Goal: Navigation & Orientation: Find specific page/section

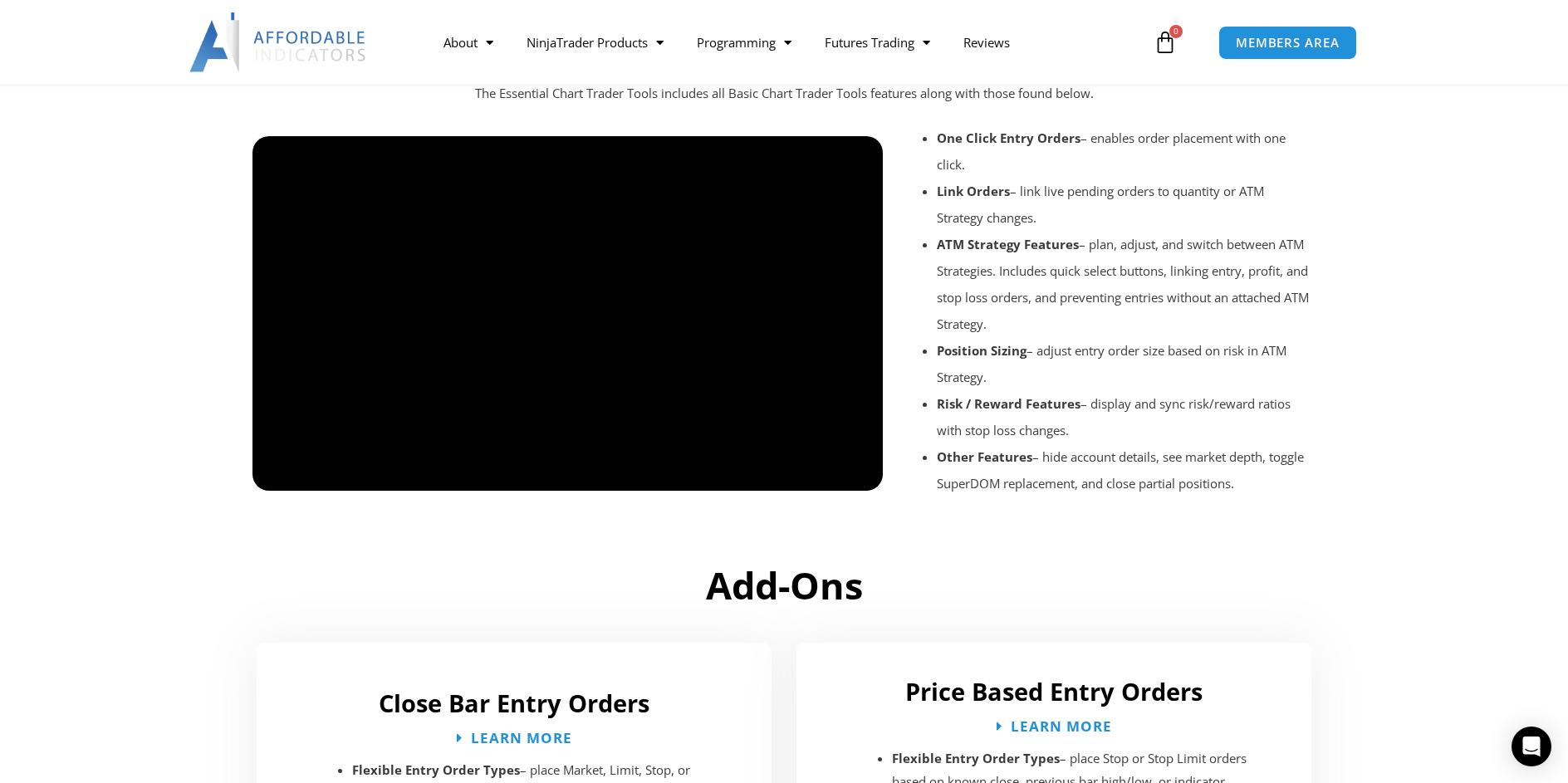
scroll to position [1920, 0]
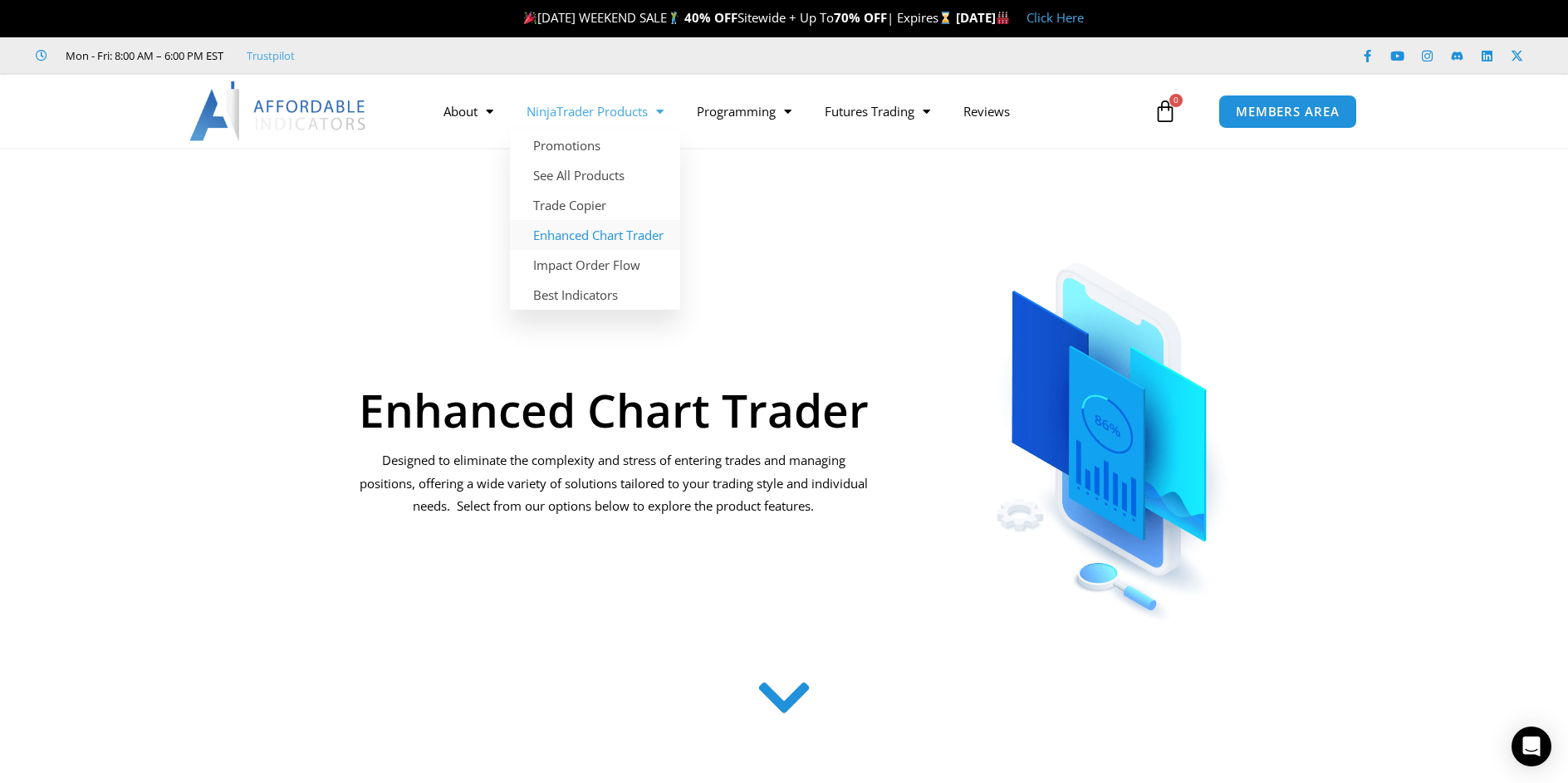
click at [620, 230] on link "Enhanced Chart Trader" at bounding box center [595, 235] width 170 height 30
click at [579, 173] on link "See All Products" at bounding box center [595, 176] width 170 height 30
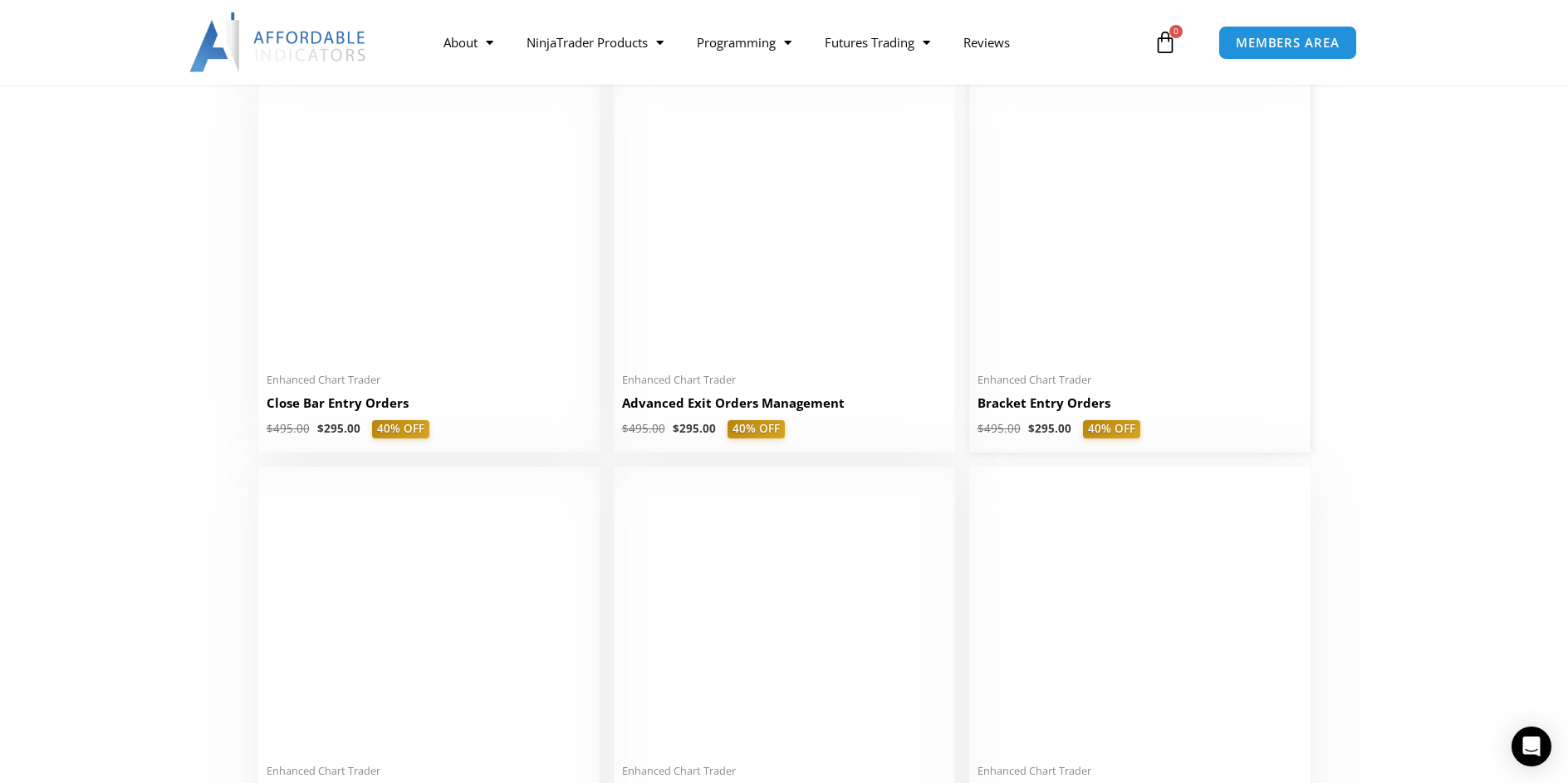
scroll to position [1162, 0]
